Goal: Find contact information: Find contact information

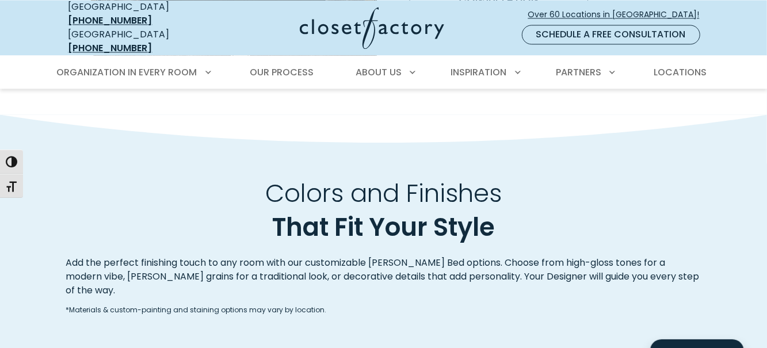
scroll to position [1308, 0]
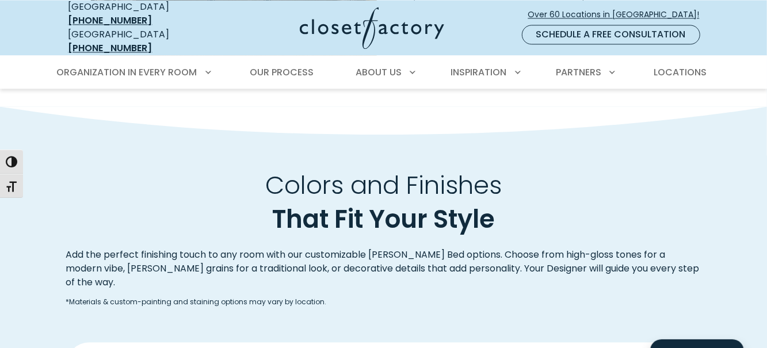
click at [490, 73] on div "Inspiration Inspiration Gallery Success Stories Color & Finishes Design Resourc…" at bounding box center [484, 72] width 82 height 32
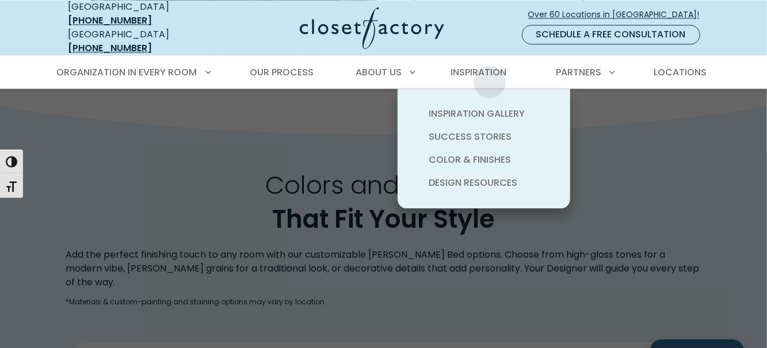
click at [504, 114] on link "Inspiration Gallery" at bounding box center [498, 113] width 173 height 23
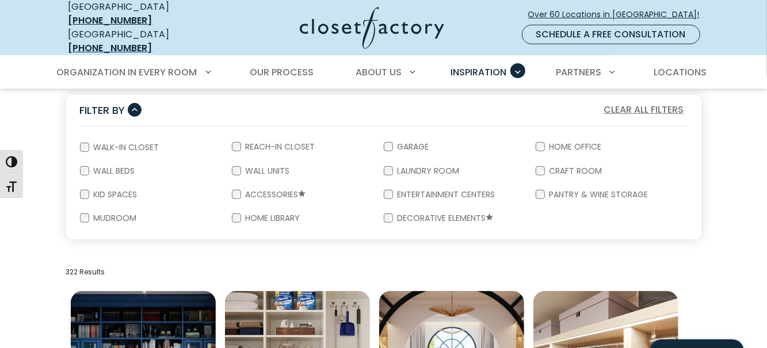
scroll to position [215, 0]
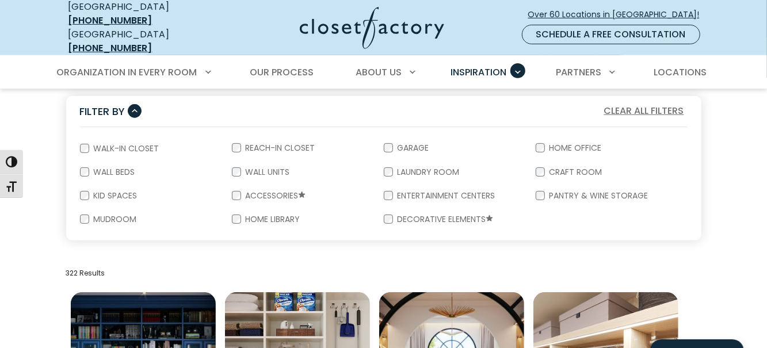
click at [93, 168] on label "Wall Beds" at bounding box center [113, 172] width 48 height 8
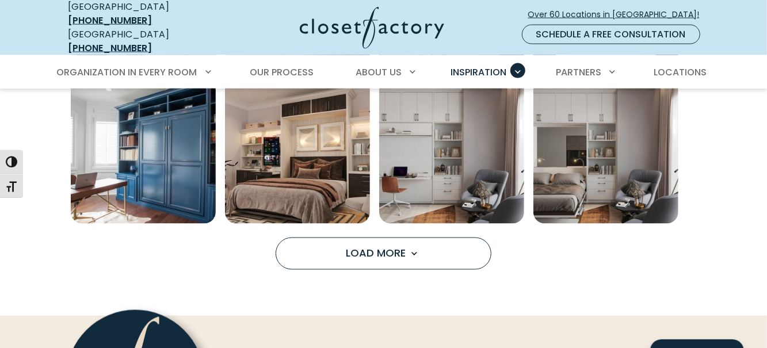
scroll to position [892, 0]
click at [425, 245] on button "Load More" at bounding box center [384, 253] width 216 height 32
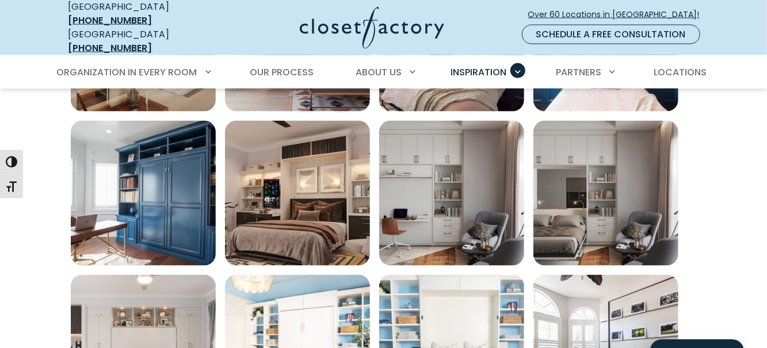
scroll to position [849, 0]
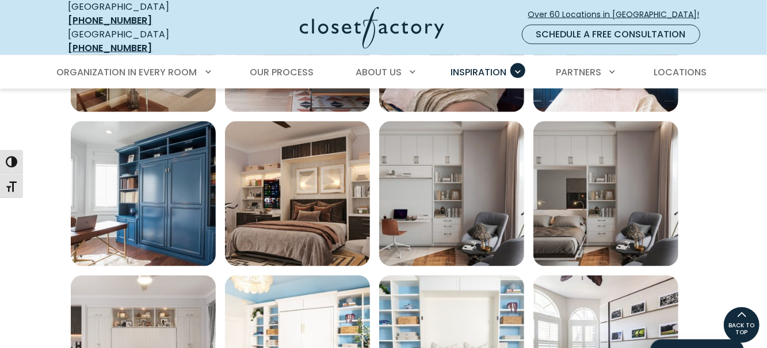
click at [627, 328] on img "Open inspiration gallery to preview enlarged image" at bounding box center [606, 348] width 145 height 145
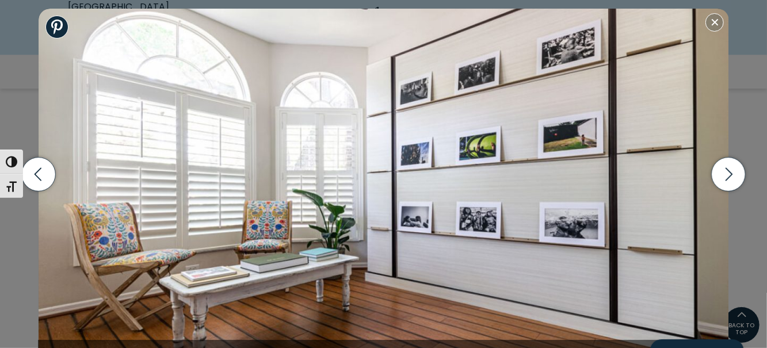
click at [725, 191] on icon "button" at bounding box center [729, 174] width 34 height 34
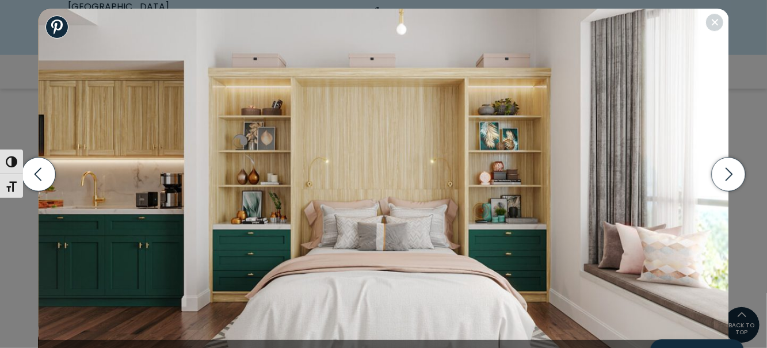
click at [725, 191] on icon "button" at bounding box center [729, 174] width 34 height 34
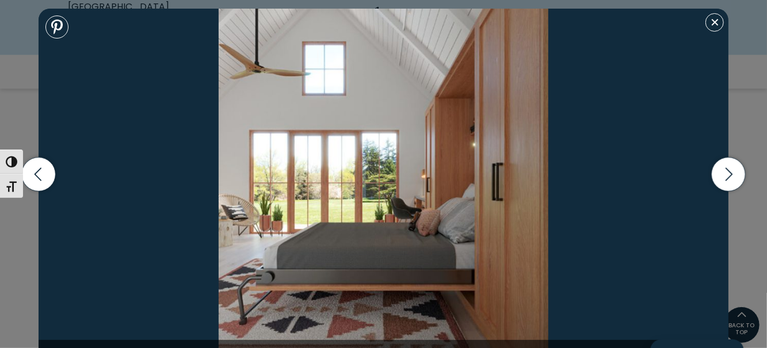
click at [727, 191] on icon "button" at bounding box center [729, 174] width 34 height 34
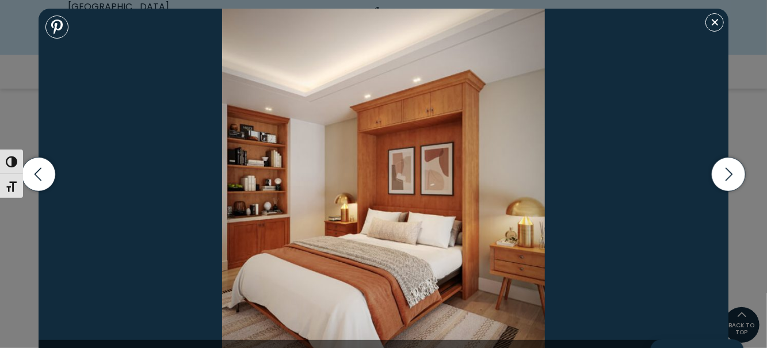
click at [731, 191] on icon "button" at bounding box center [729, 174] width 34 height 34
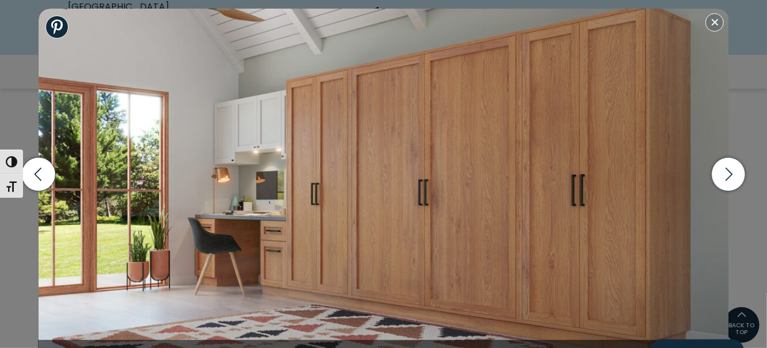
click at [731, 191] on icon "button" at bounding box center [729, 174] width 34 height 34
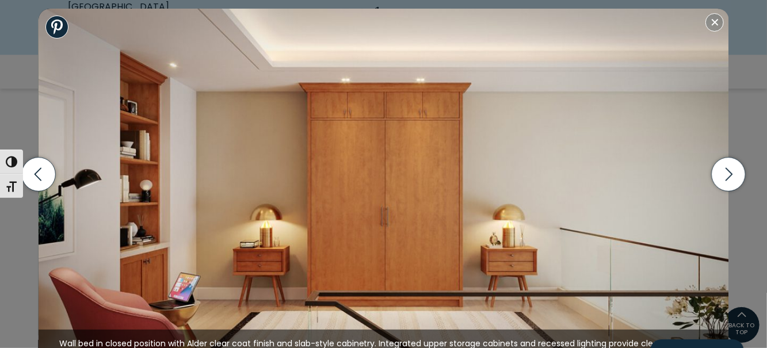
click at [730, 191] on icon "button" at bounding box center [729, 174] width 34 height 34
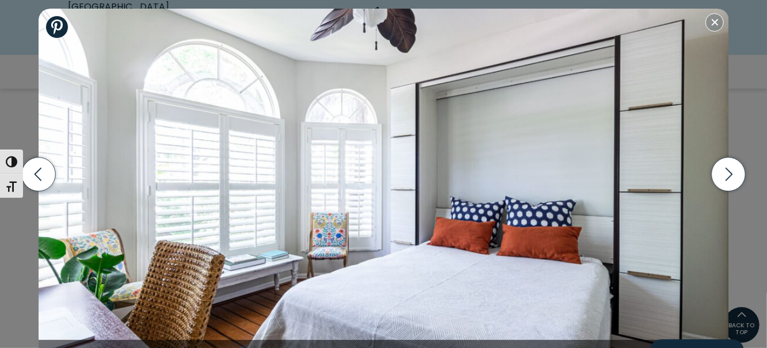
click at [733, 191] on icon "button" at bounding box center [729, 174] width 34 height 34
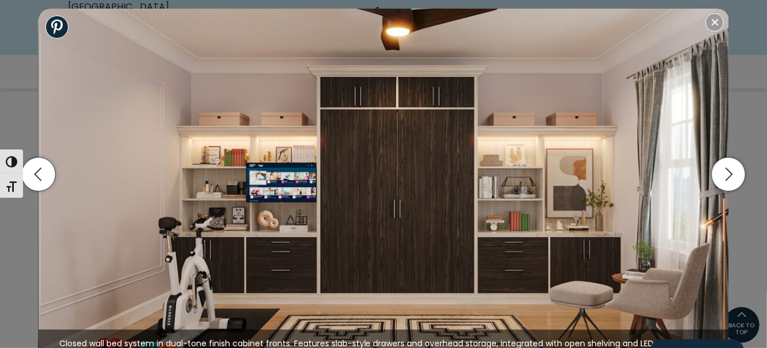
click at [733, 191] on icon "button" at bounding box center [729, 174] width 34 height 34
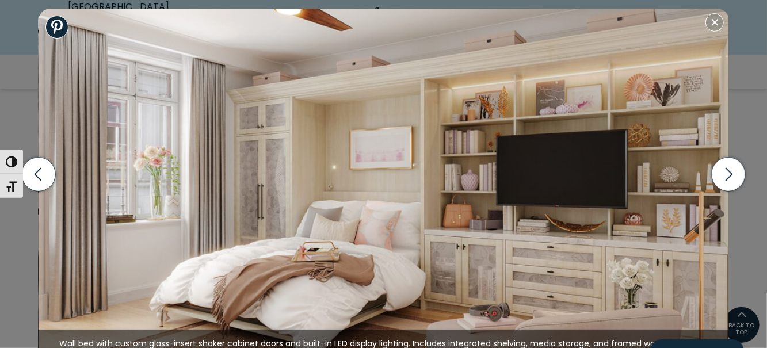
click at [733, 191] on icon "button" at bounding box center [729, 174] width 34 height 34
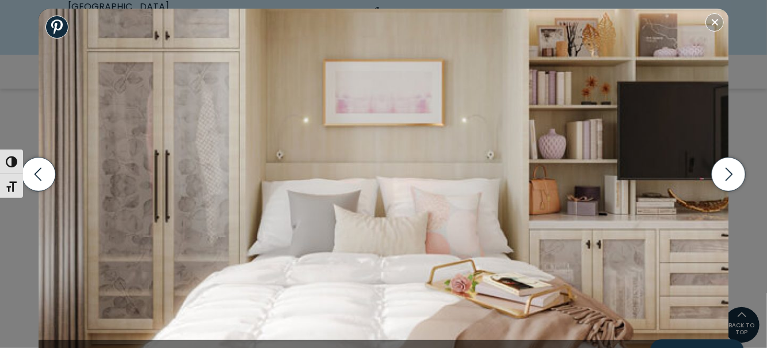
click at [711, 32] on img at bounding box center [384, 189] width 691 height 360
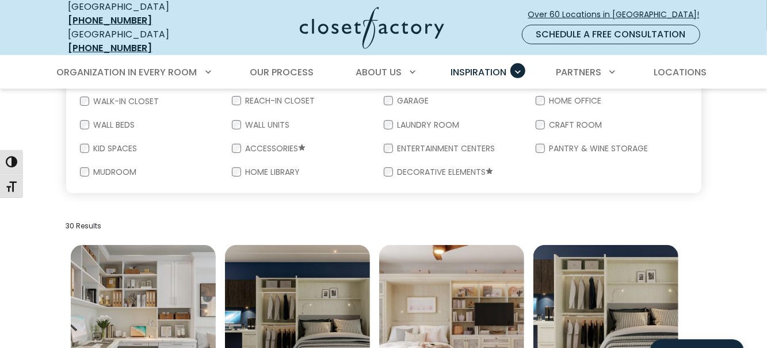
scroll to position [262, 0]
click at [293, 66] on span "Our Process" at bounding box center [282, 72] width 64 height 13
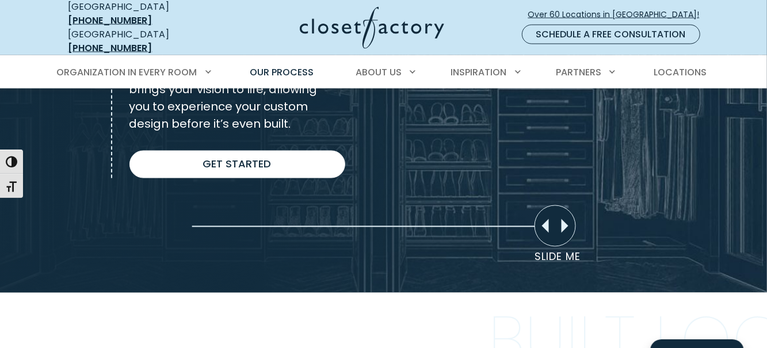
scroll to position [962, 0]
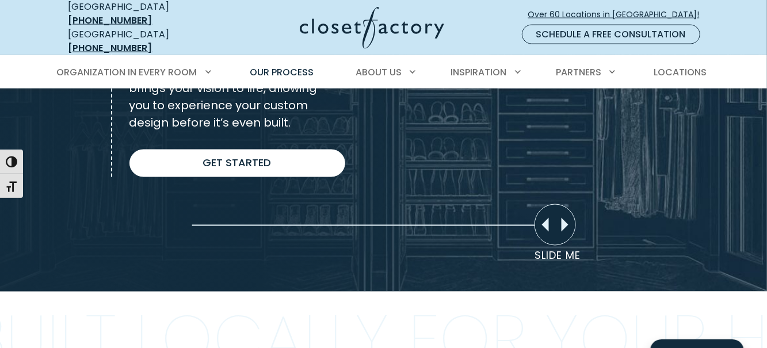
click at [694, 67] on span "Locations" at bounding box center [680, 72] width 53 height 13
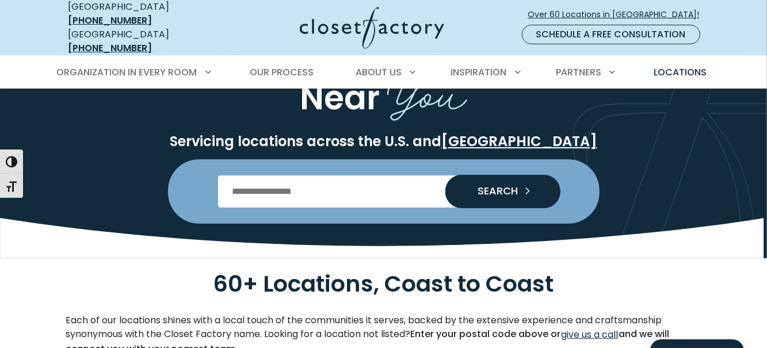
scroll to position [96, 0]
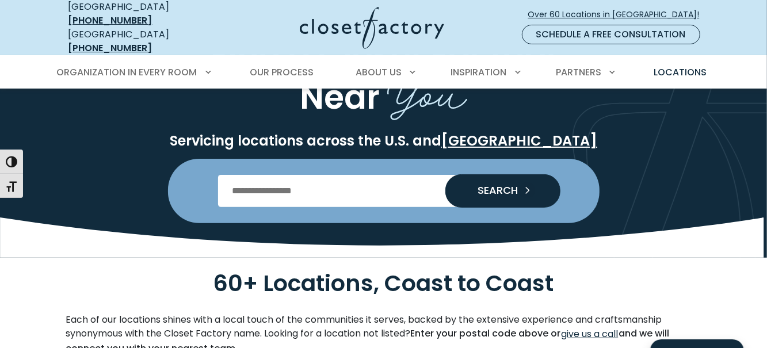
click at [399, 186] on input "Enter Postal Code" at bounding box center [383, 191] width 331 height 32
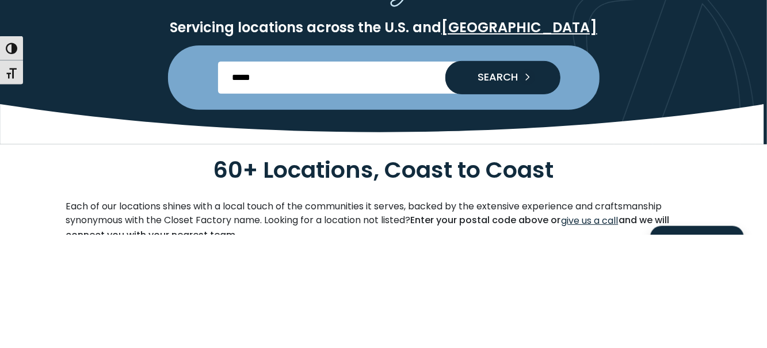
type input "*****"
click at [530, 185] on icon "Search our Nationwide Locations" at bounding box center [527, 190] width 16 height 16
